Goal: Find specific page/section: Find specific page/section

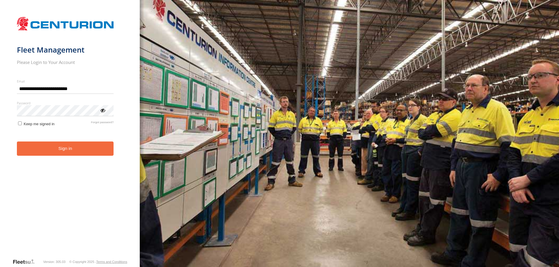
click at [79, 153] on button "Sign in" at bounding box center [65, 149] width 97 height 14
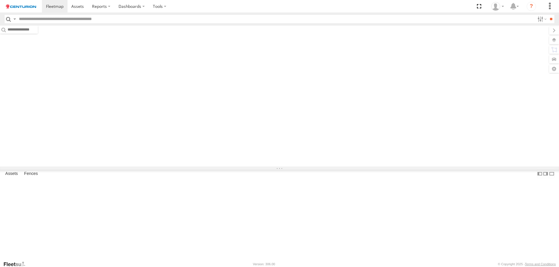
click at [95, 22] on input "text" at bounding box center [276, 19] width 518 height 8
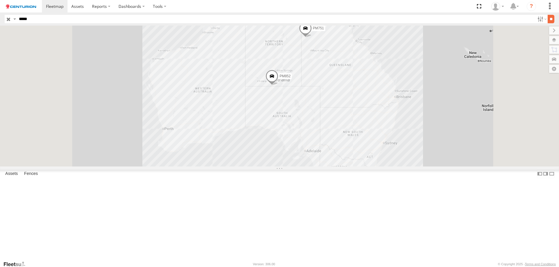
type input "*****"
click at [548, 18] on input "**" at bounding box center [550, 19] width 7 height 8
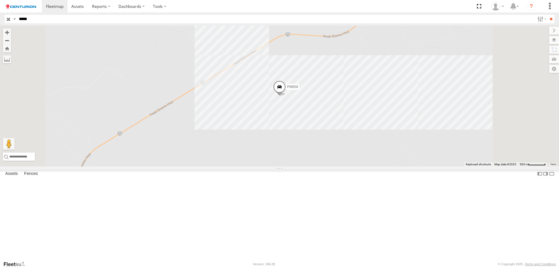
click at [286, 96] on span at bounding box center [279, 89] width 13 height 16
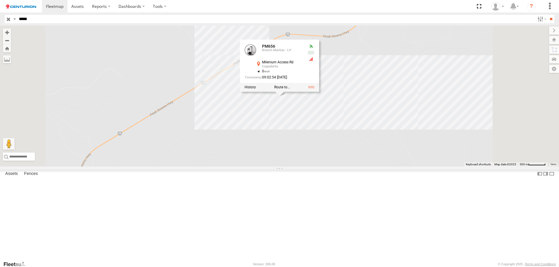
click at [371, 147] on div "PM656 PM656 Branch Mackay - LH Milenium Access Rd Coppabella -21.995 , 148.2086…" at bounding box center [279, 96] width 559 height 141
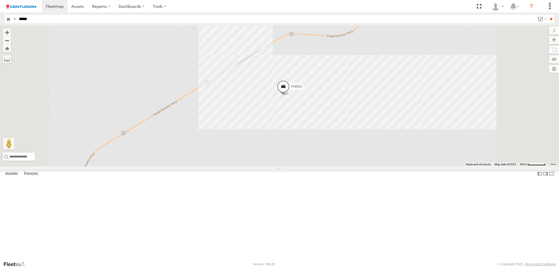
click at [554, 41] on label at bounding box center [554, 40] width 10 height 8
click at [0, 0] on span "Basemaps" at bounding box center [0, 0] width 0 height 0
click at [0, 0] on span "Satellite + Roadmap" at bounding box center [0, 0] width 0 height 0
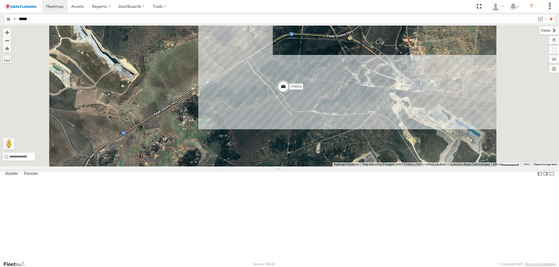
click at [539, 28] on label at bounding box center [548, 30] width 19 height 8
click at [12, 19] on label at bounding box center [14, 19] width 5 height 8
click at [9, 20] on input "button" at bounding box center [9, 19] width 8 height 8
